Goal: Entertainment & Leisure: Browse casually

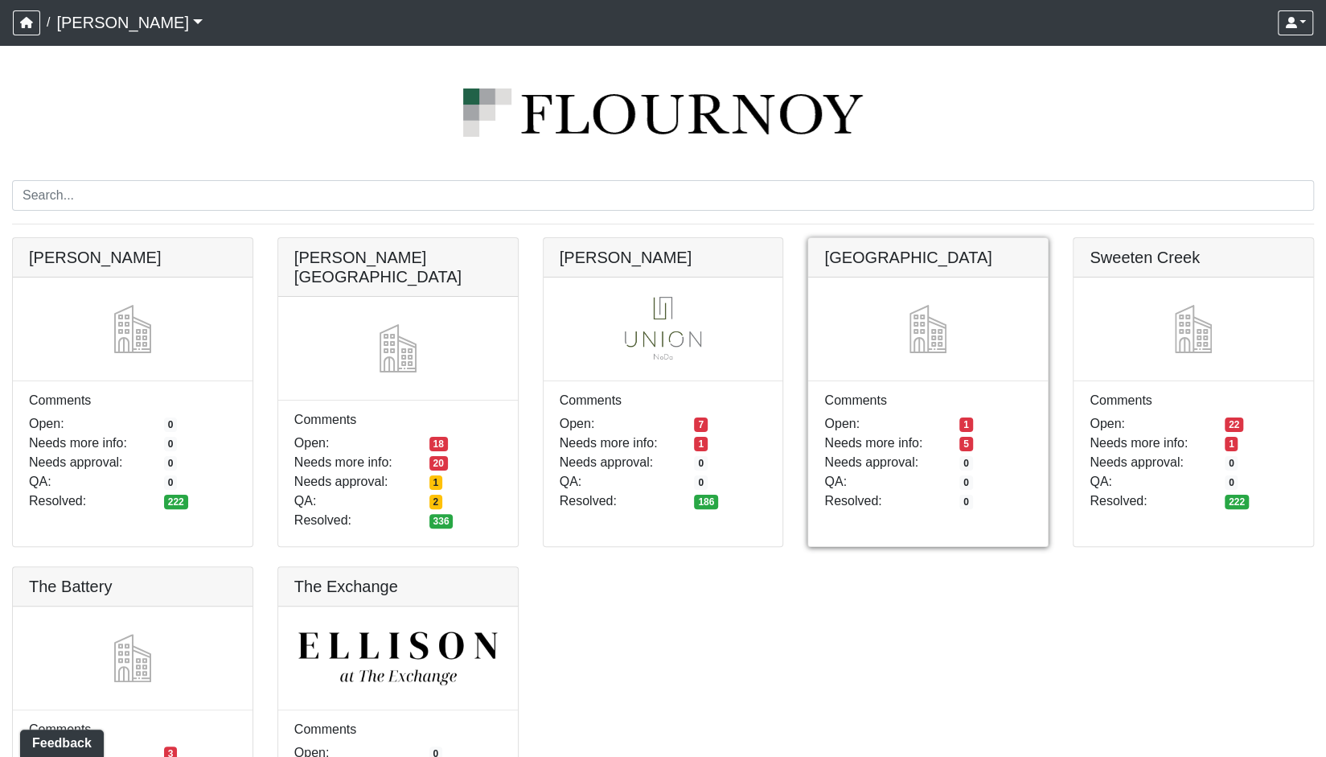
click at [970, 238] on link at bounding box center [928, 238] width 240 height 0
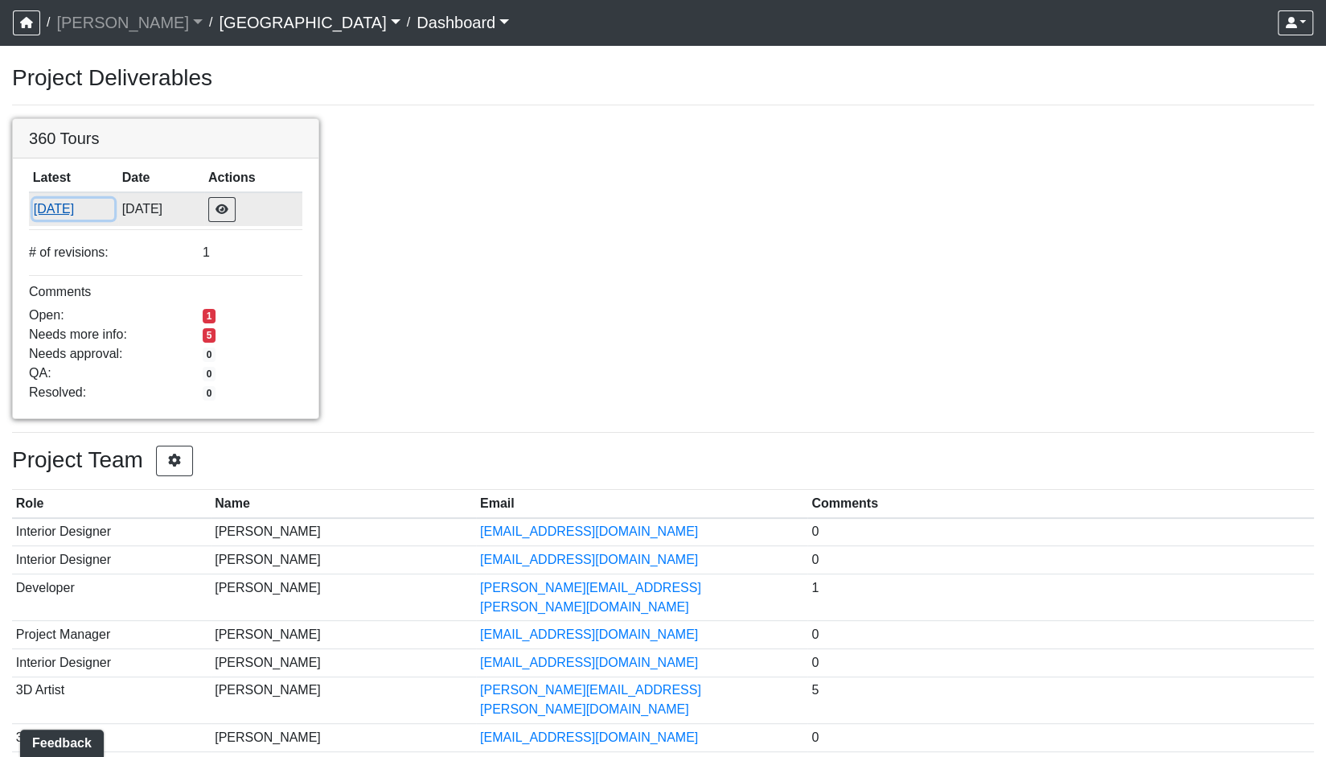
click at [66, 219] on button "7/18/2025" at bounding box center [73, 209] width 81 height 21
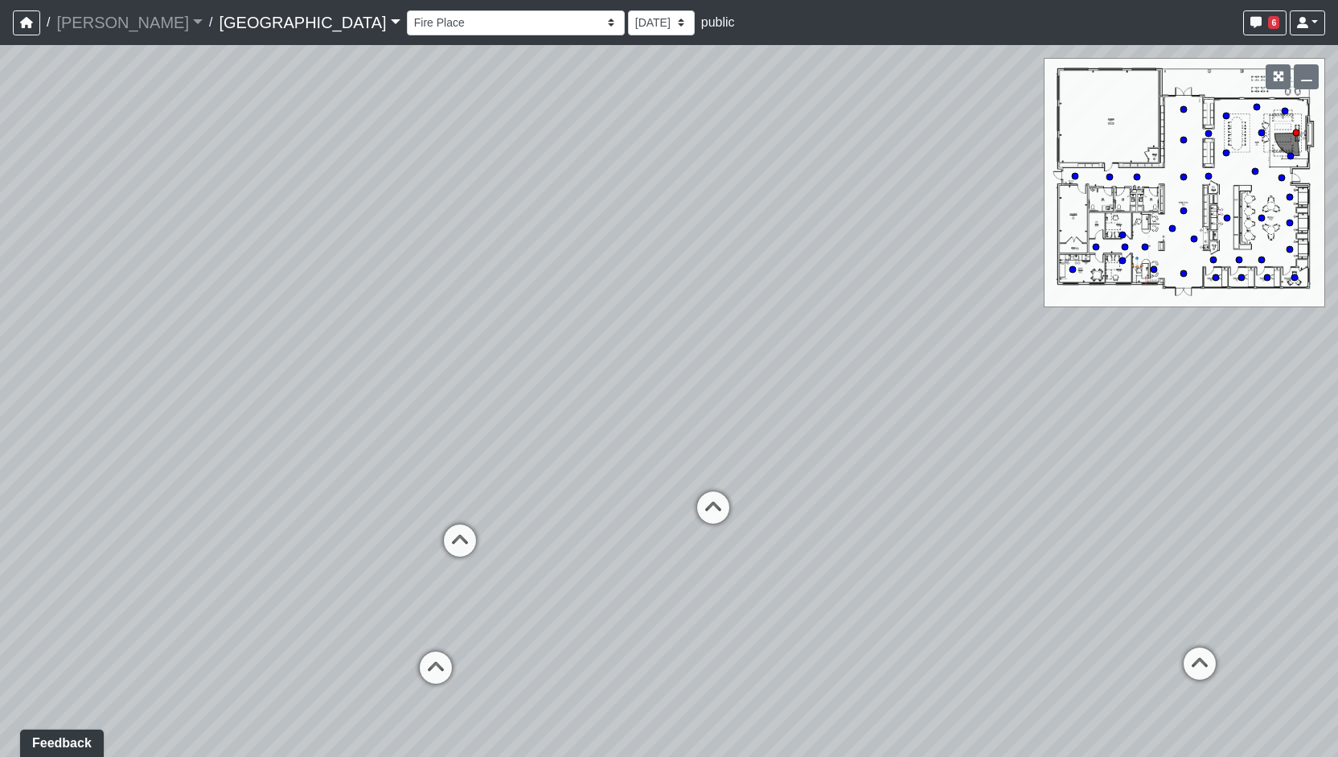
drag, startPoint x: 843, startPoint y: 336, endPoint x: 954, endPoint y: 330, distance: 110.3
click at [954, 330] on div "Loading... North Entry Loading... Hallway Loading... Storefront Loading... Fire…" at bounding box center [669, 401] width 1338 height 712
click at [457, 539] on icon at bounding box center [470, 544] width 48 height 48
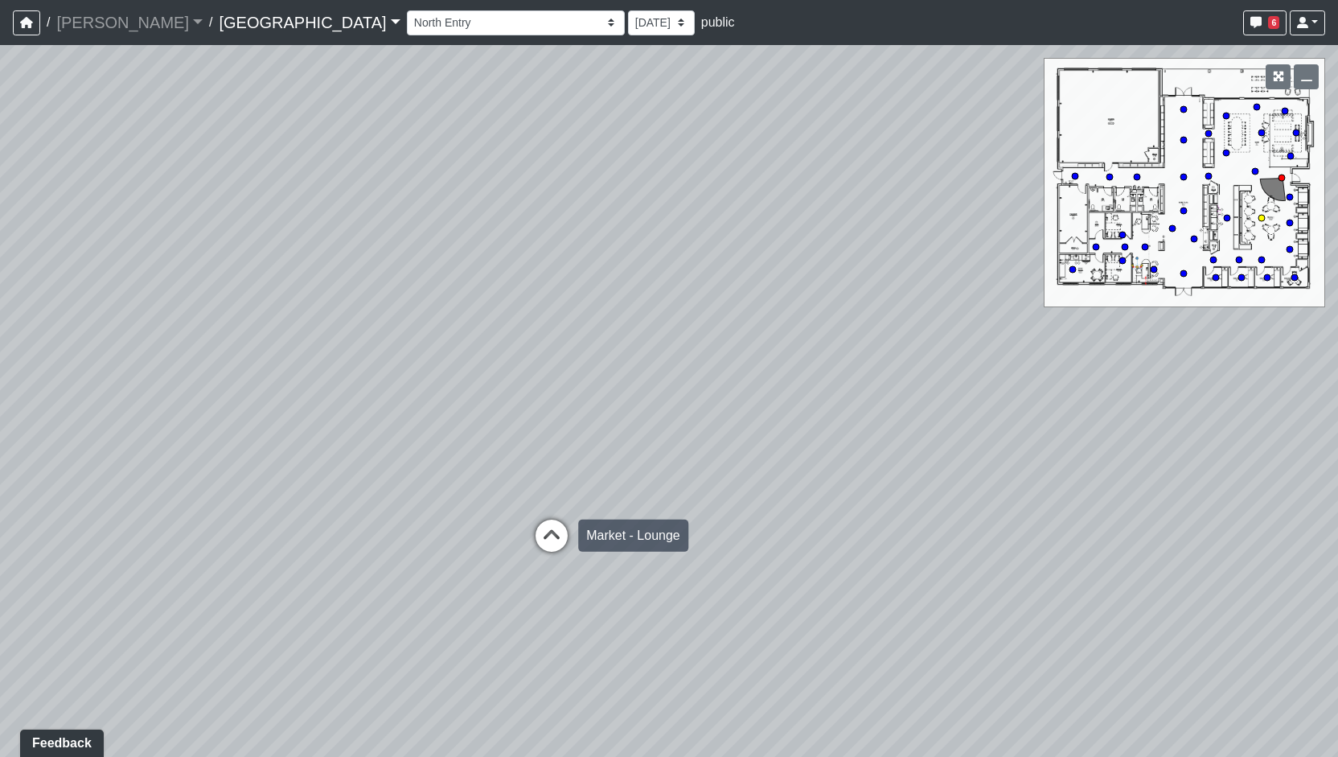
click at [561, 534] on icon at bounding box center [551, 543] width 48 height 48
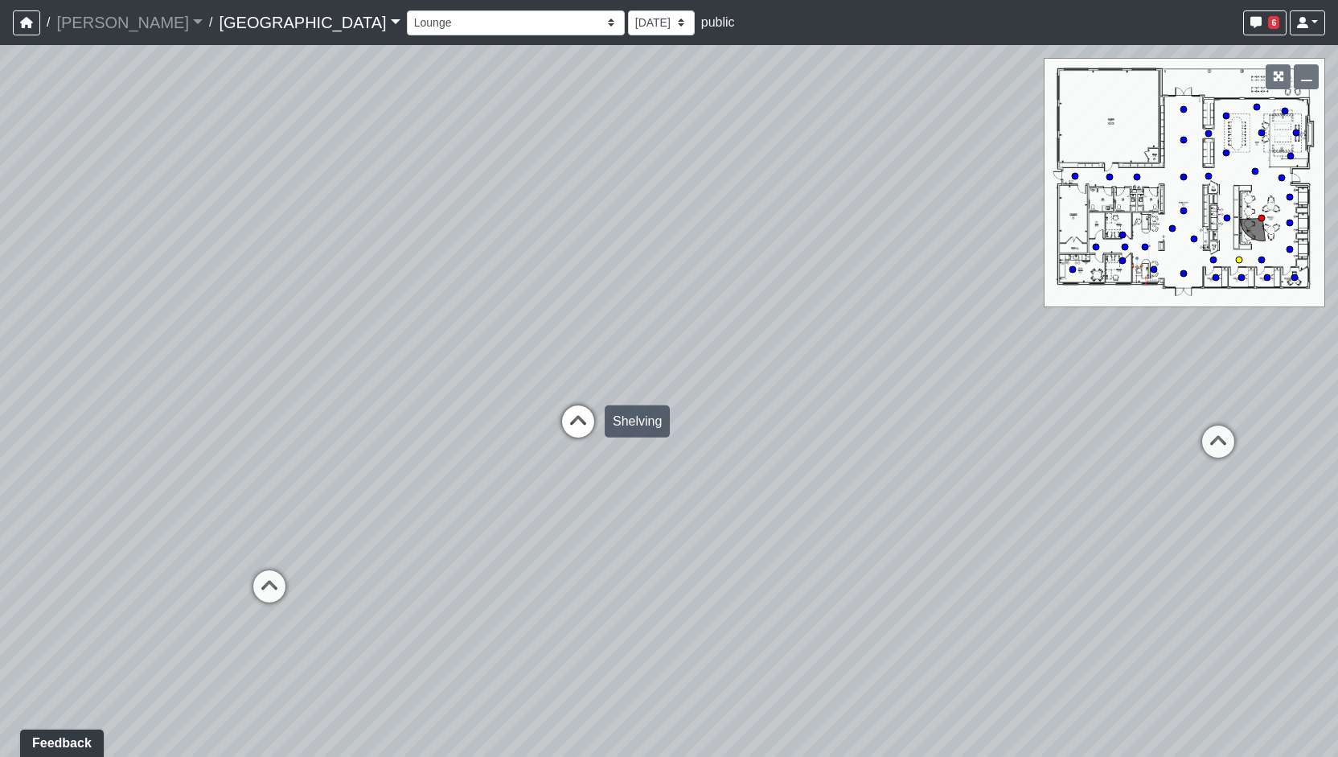
click at [580, 412] on icon at bounding box center [578, 429] width 48 height 48
drag, startPoint x: 940, startPoint y: 505, endPoint x: 505, endPoint y: 462, distance: 437.1
click at [505, 462] on div "Loading... North Entry Loading... Hallway Loading... Storefront Loading... Fire…" at bounding box center [669, 401] width 1338 height 712
click at [809, 579] on div "Loading... Hallway" at bounding box center [822, 598] width 48 height 48
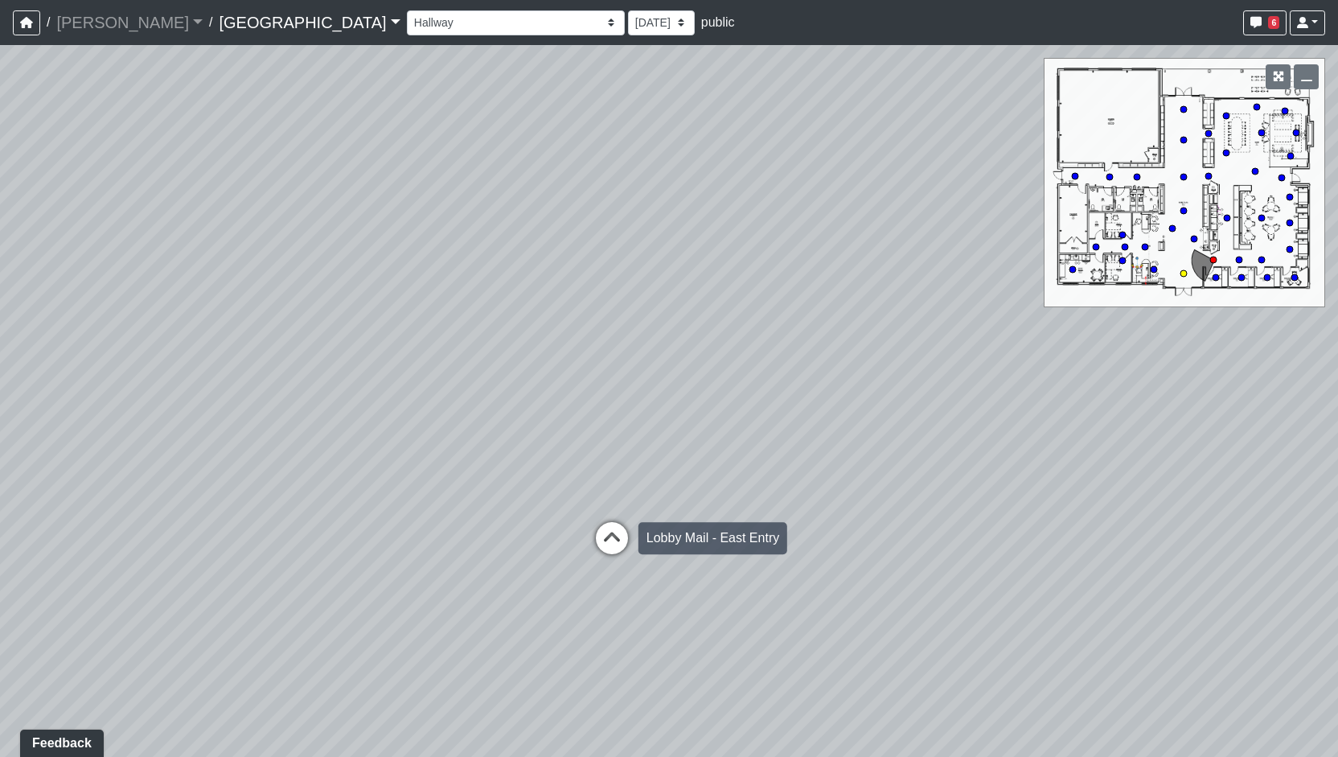
click at [617, 546] on icon at bounding box center [612, 546] width 48 height 48
select select "jEmQ4eyGsYdtjPsQE9S7JL"
drag, startPoint x: 782, startPoint y: 507, endPoint x: 2, endPoint y: 523, distance: 780.1
click at [2, 523] on div "Loading... North Entry Loading... Hallway Loading... Storefront Loading... Fire…" at bounding box center [669, 401] width 1338 height 712
drag, startPoint x: 527, startPoint y: 419, endPoint x: 0, endPoint y: 446, distance: 528.1
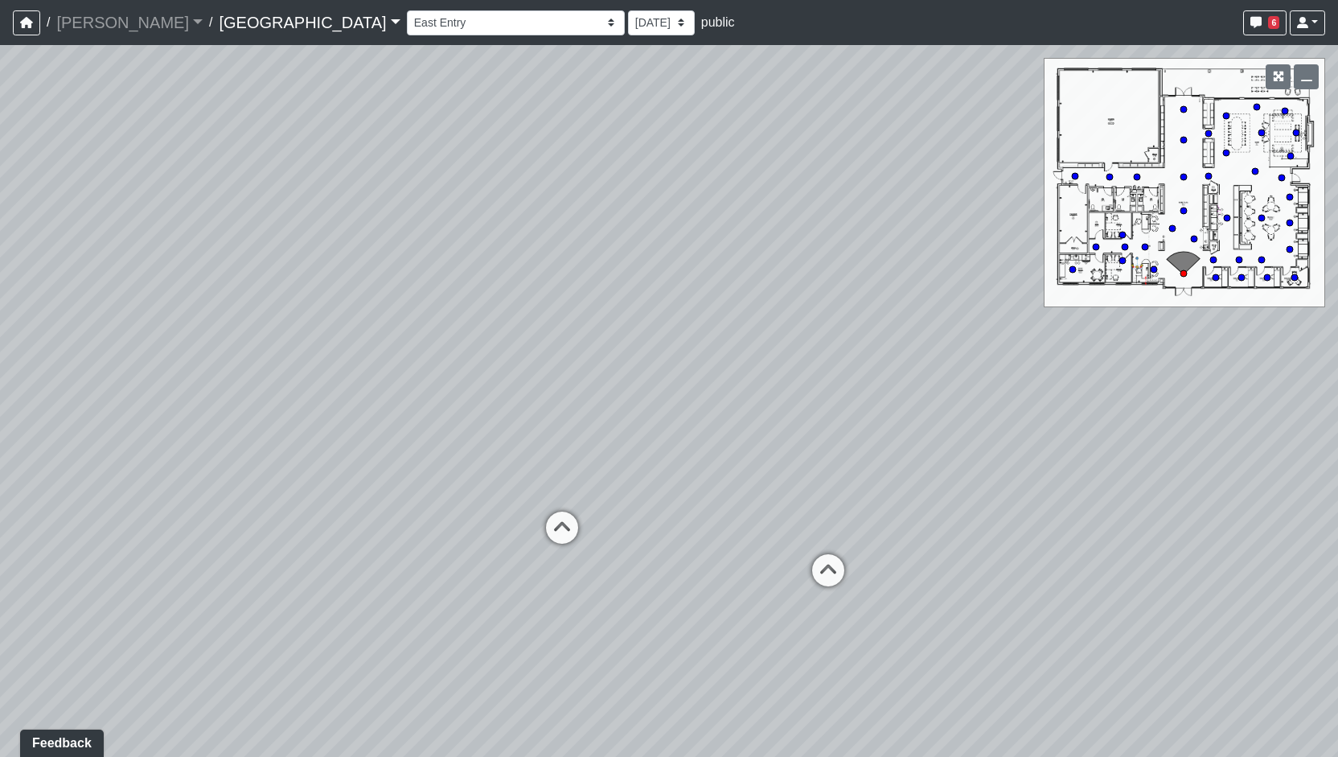
click at [0, 446] on div "Loading... North Entry Loading... Hallway Loading... Storefront Loading... Fire…" at bounding box center [669, 401] width 1338 height 712
